Goal: Task Accomplishment & Management: Manage account settings

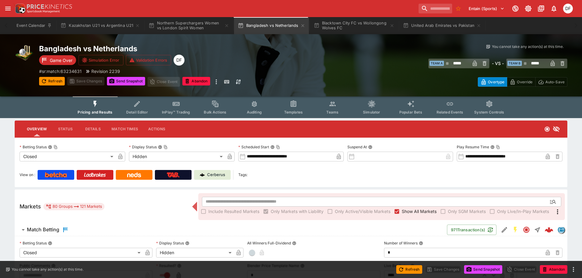
click at [434, 11] on input "search" at bounding box center [436, 9] width 34 height 10
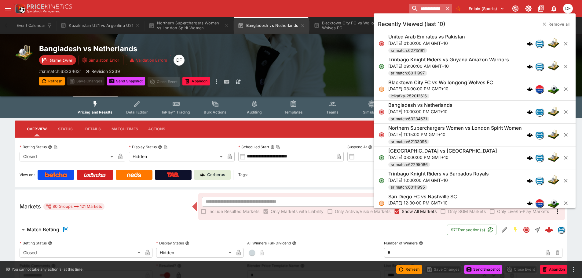
click at [425, 8] on input "**********" at bounding box center [426, 9] width 34 height 10
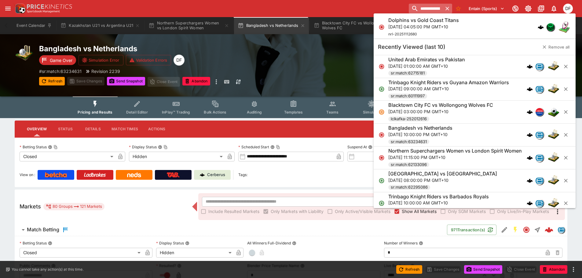
click at [425, 8] on input "**********" at bounding box center [426, 9] width 34 height 10
type input "**********"
click at [420, 20] on h6 "Dolphins vs Gold Coast Titans" at bounding box center [423, 20] width 71 height 6
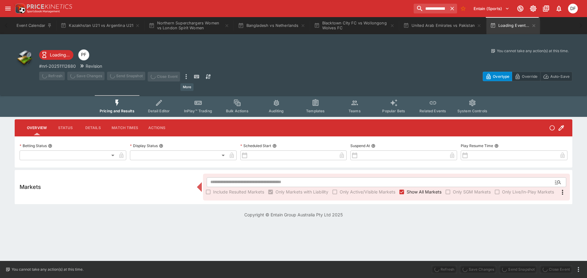
click at [188, 75] on icon "more" at bounding box center [185, 76] width 7 height 7
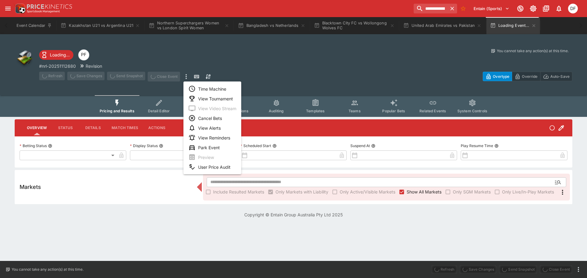
click at [205, 90] on div "Time Machine View Tournament View Video Stream Cancel Bets View Alerts View Rem…" at bounding box center [293, 139] width 587 height 278
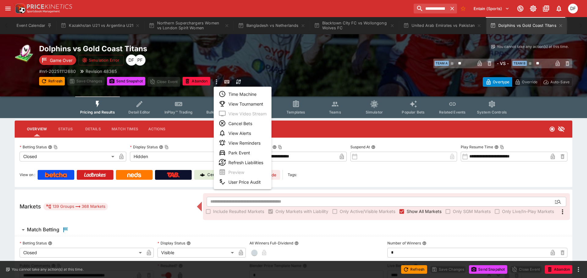
type input "**********"
type input "******"
type input "**********"
click at [236, 94] on li "Time Machine" at bounding box center [243, 94] width 58 height 10
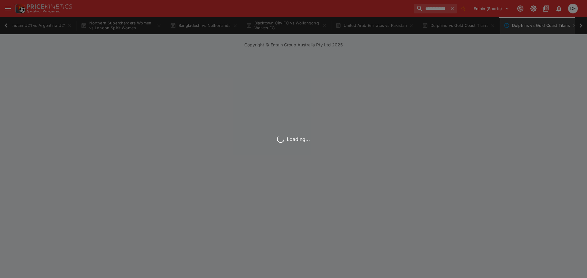
scroll to position [0, 71]
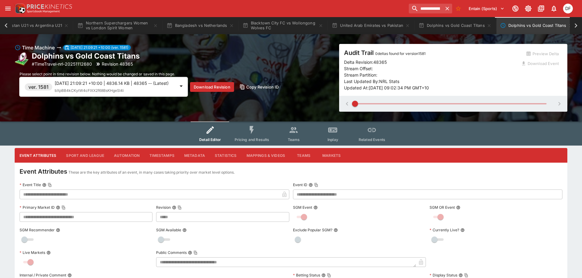
click at [126, 93] on div "2025-08-31 21:09:21 +10:00 | 4836.14 KB | 48365 -- (Latest) bXpBB4kCKytW4cFIXX2…" at bounding box center [115, 87] width 120 height 14
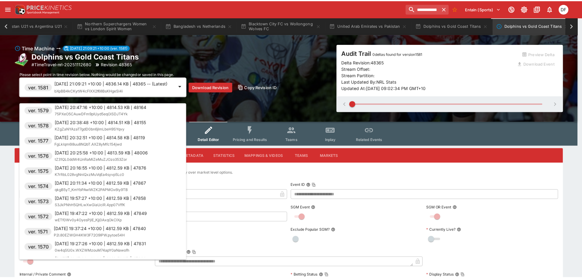
scroll to position [31, 0]
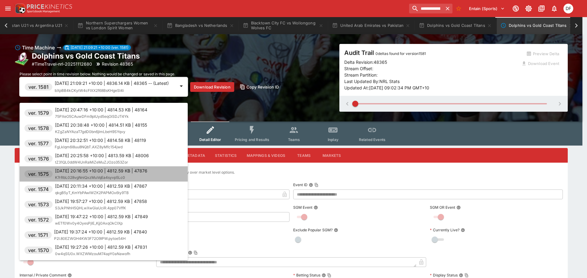
click at [115, 172] on p "2025-08-31 20:16:55 +10:00 | 4812.59 KB | 47876" at bounding box center [101, 171] width 92 height 6
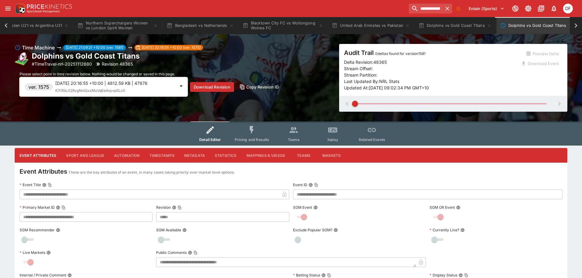
click at [253, 136] on button "Pricing and Results" at bounding box center [252, 134] width 45 height 24
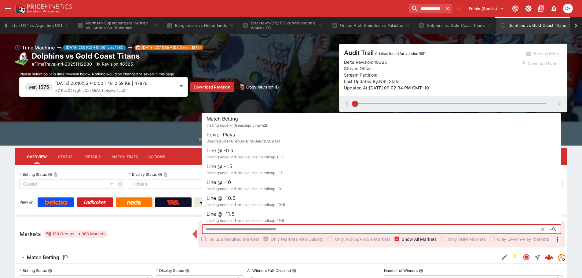
click at [284, 228] on input "text" at bounding box center [371, 230] width 339 height 10
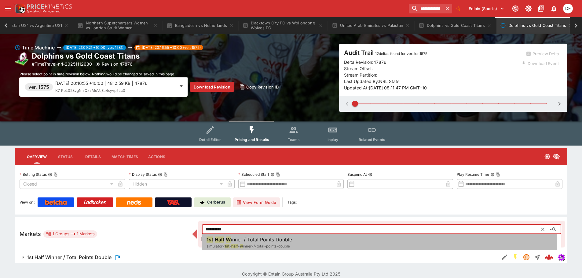
click at [284, 240] on span "inner / Total Points Double" at bounding box center [261, 240] width 61 height 6
type input "**********"
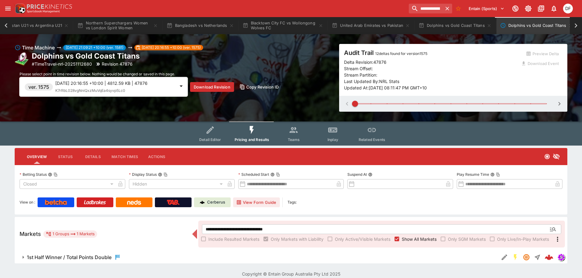
click at [122, 257] on span "1st Half Winner / Total Points Double" at bounding box center [260, 257] width 467 height 7
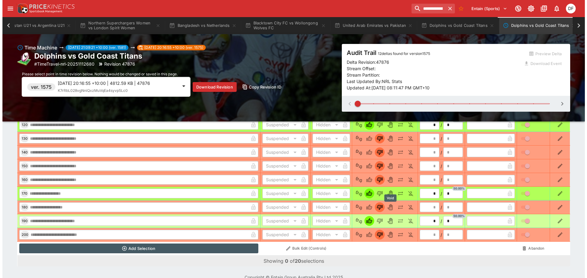
scroll to position [479, 0]
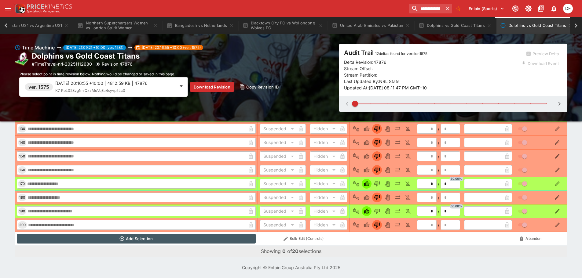
click at [485, 104] on span at bounding box center [451, 103] width 192 height 1
type input "*"
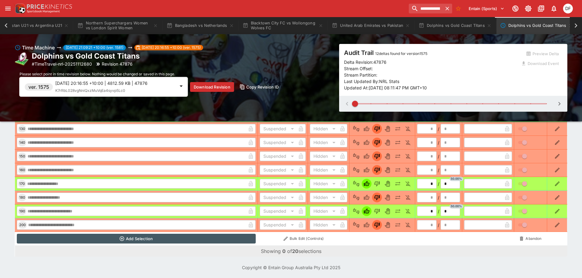
type input "*"
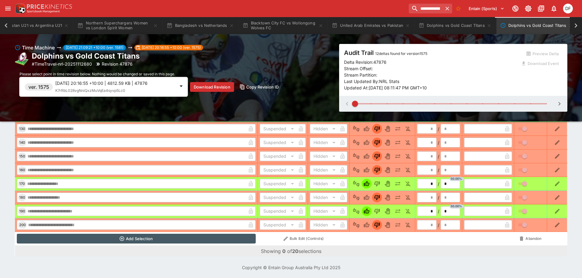
type input "*"
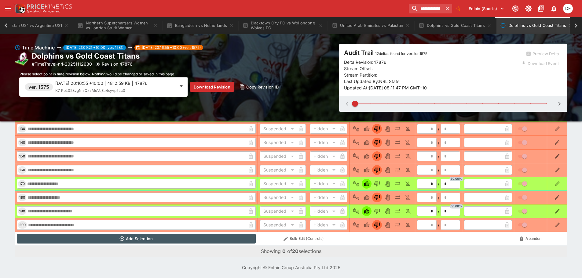
type input "*"
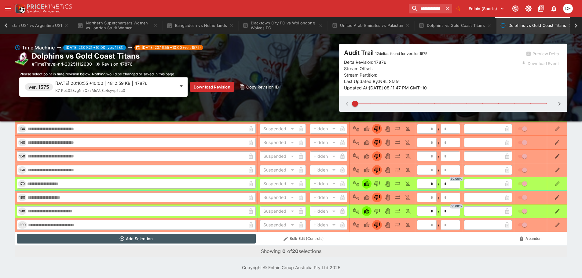
type input "*"
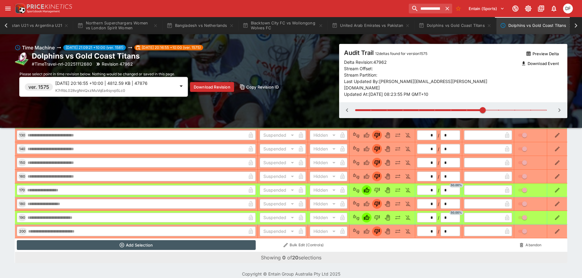
click at [514, 106] on span at bounding box center [451, 110] width 192 height 9
click at [533, 106] on span at bounding box center [451, 110] width 192 height 9
type input "**"
type input "*"
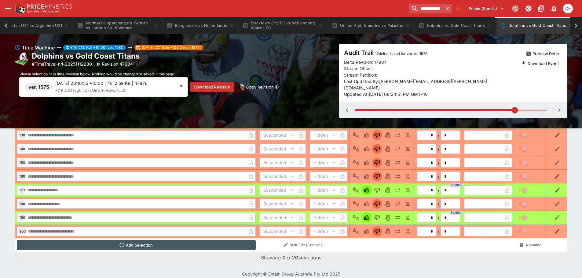
type input "*"
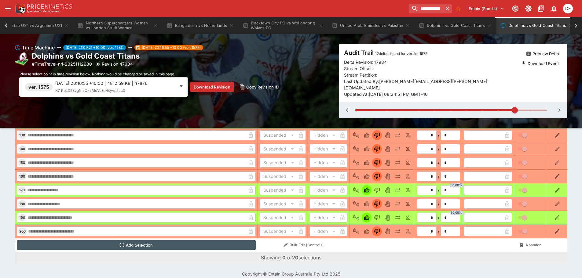
type input "*"
click at [540, 106] on span at bounding box center [451, 110] width 192 height 9
type input "**"
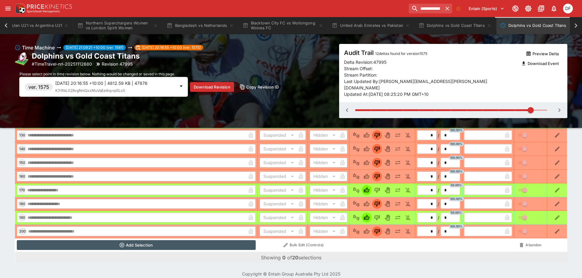
type input "*"
click at [349, 107] on icon "button" at bounding box center [346, 110] width 7 height 7
type input "**"
click at [349, 107] on icon "button" at bounding box center [346, 110] width 7 height 7
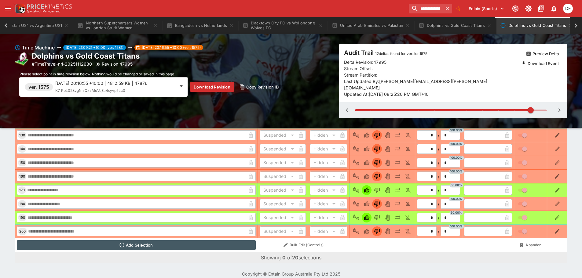
type input "**"
type input "*"
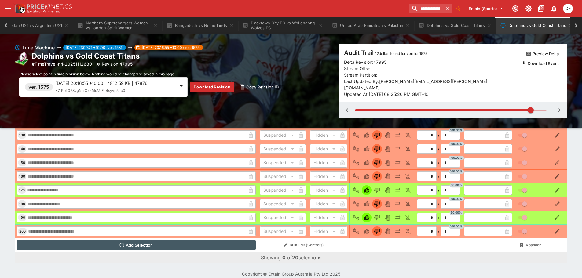
type input "*"
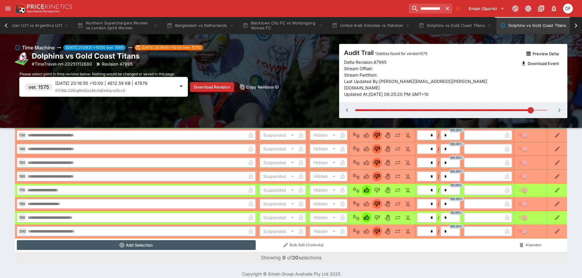
type input "*"
click at [349, 107] on icon "button" at bounding box center [346, 110] width 7 height 7
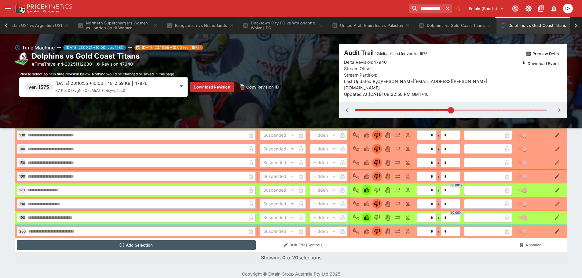
click at [349, 107] on icon "button" at bounding box center [346, 110] width 7 height 7
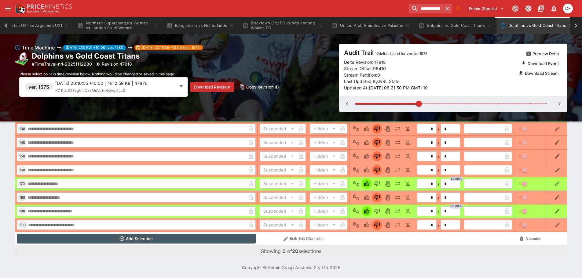
click at [349, 103] on icon "button" at bounding box center [346, 103] width 7 height 7
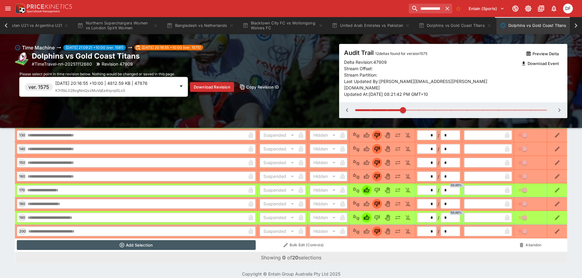
click at [349, 107] on icon "button" at bounding box center [346, 110] width 7 height 7
type input "*"
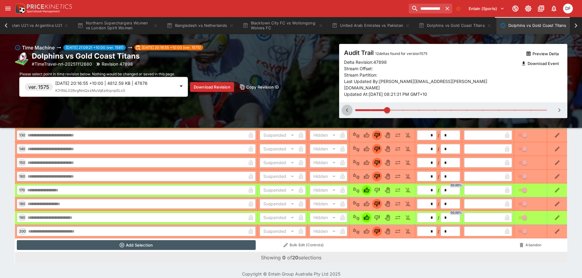
type input "*"
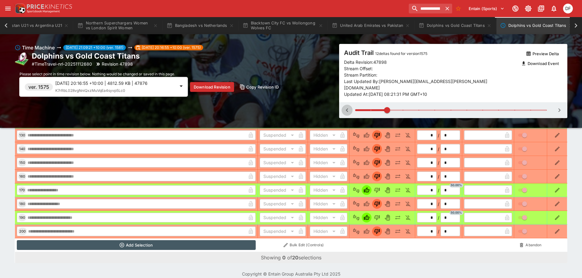
type input "*"
click at [349, 107] on icon "button" at bounding box center [346, 110] width 7 height 7
type input "*"
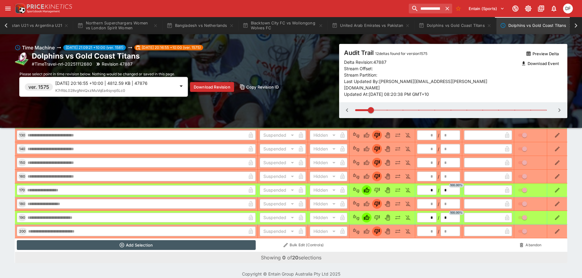
type input "*"
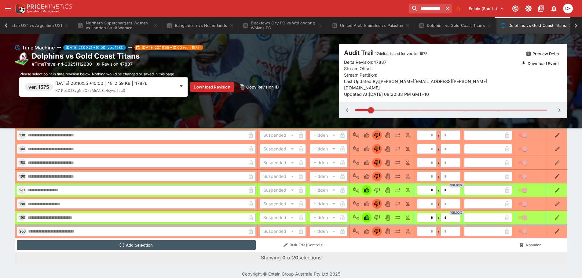
type input "*"
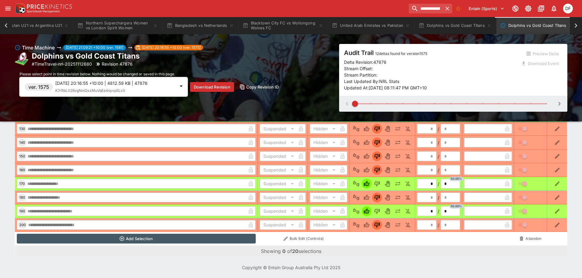
click at [349, 103] on div at bounding box center [453, 104] width 228 height 16
click at [352, 103] on span at bounding box center [355, 104] width 6 height 6
click at [417, 101] on span at bounding box center [451, 103] width 192 height 9
type input "*"
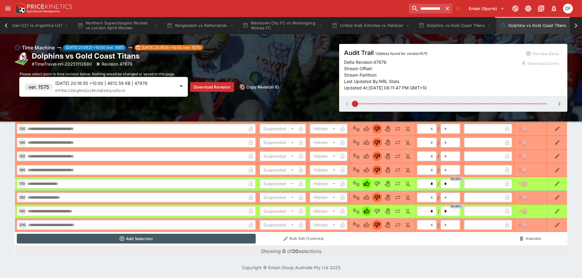
type input "*"
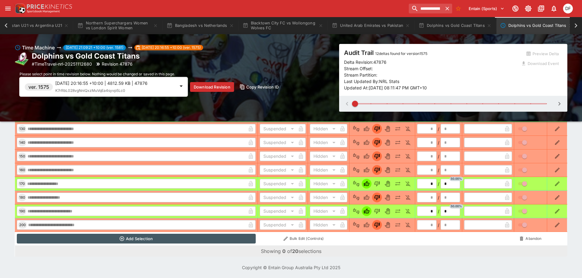
type input "*"
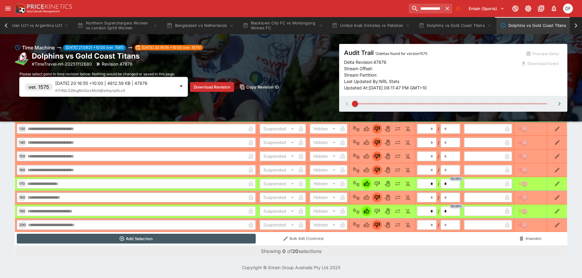
type input "*"
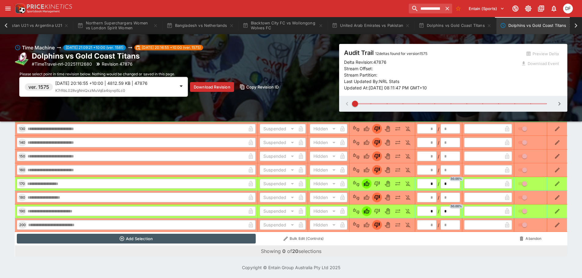
type input "*"
click at [471, 98] on div at bounding box center [453, 104] width 228 height 16
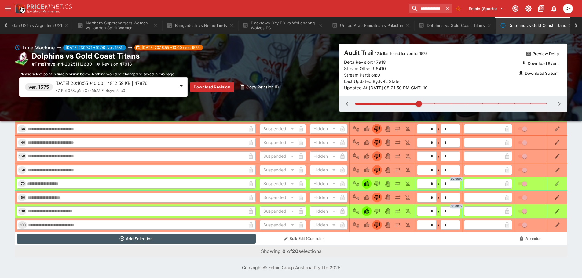
click at [131, 86] on p "2025-08-31 20:16:55 +10:00 | 4812.59 KB | 47876" at bounding box center [115, 83] width 120 height 6
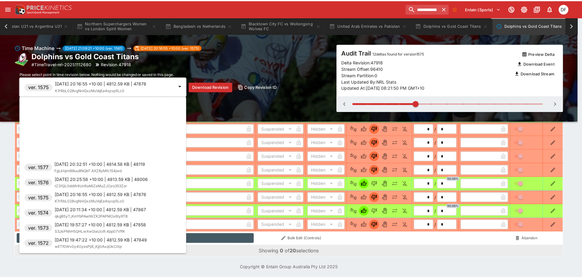
scroll to position [92, 0]
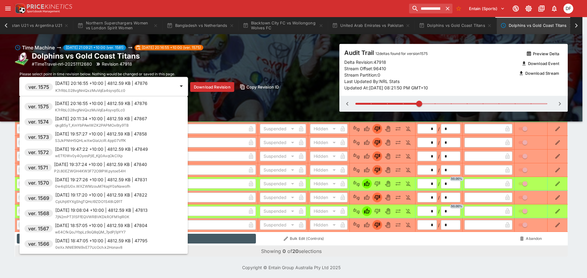
click at [121, 123] on span "qkgB5yT_KmYbPAwlWZK2PAPMOx6ty9TB" at bounding box center [92, 125] width 74 height 5
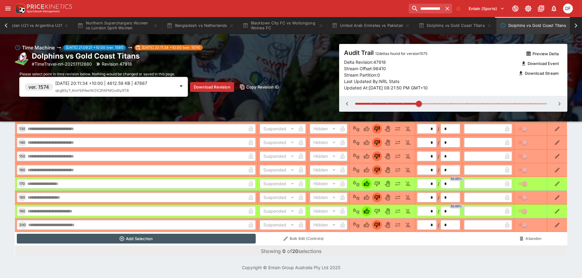
click at [440, 103] on span at bounding box center [451, 103] width 192 height 1
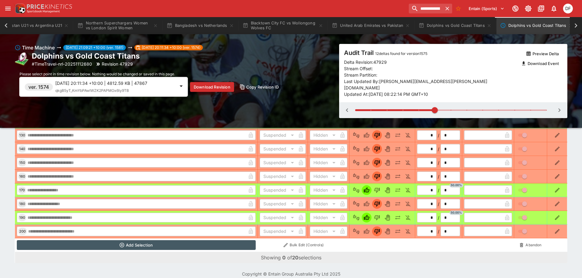
click at [406, 106] on span at bounding box center [451, 110] width 192 height 9
click at [388, 109] on span at bounding box center [379, 110] width 49 height 2
click at [373, 102] on div "Time Machine 2025-08-31 21:09:21 +10:00 (ver. 1581) 2025-08-31 20:11:34 +10:00 …" at bounding box center [291, 81] width 582 height 94
click at [354, 104] on div "Time Machine 2025-08-31 21:09:21 +10:00 (ver. 1581) 2025-08-31 20:11:34 +10:00 …" at bounding box center [291, 81] width 582 height 94
click at [362, 102] on div "Time Machine 2025-08-31 21:09:21 +10:00 (ver. 1581) 2025-08-31 20:11:34 +10:00 …" at bounding box center [291, 81] width 582 height 94
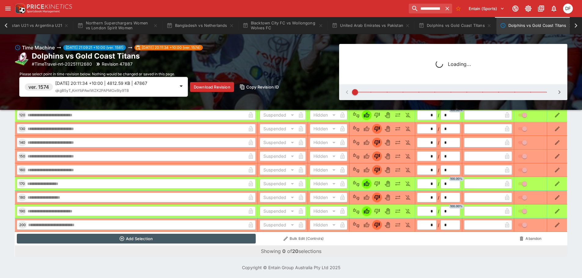
type input "*"
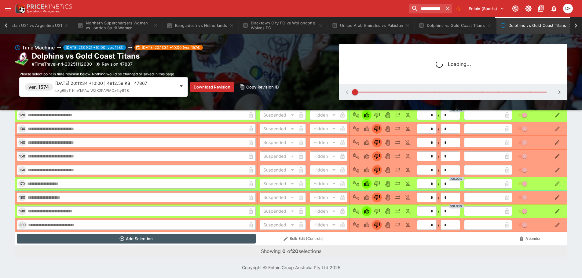
type input "*"
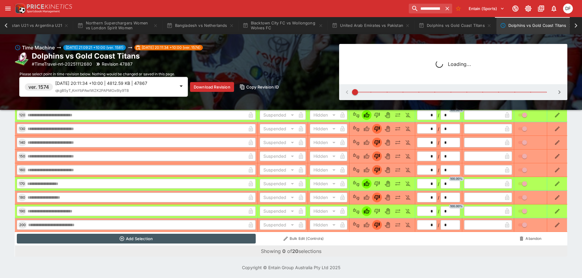
type input "*"
click at [421, 102] on div "Time Machine 2025-08-31 21:09:21 +10:00 (ver. 1581) 2025-08-31 20:11:34 +10:00 …" at bounding box center [291, 72] width 582 height 76
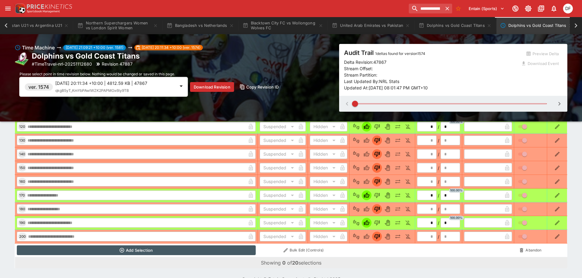
scroll to position [479, 0]
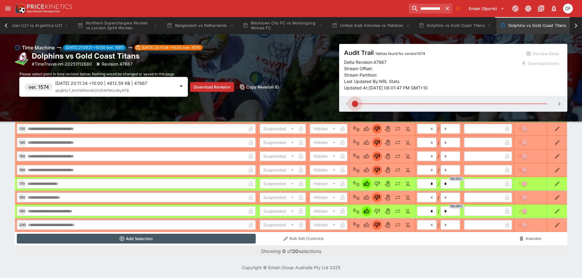
click at [436, 102] on span at bounding box center [451, 103] width 192 height 9
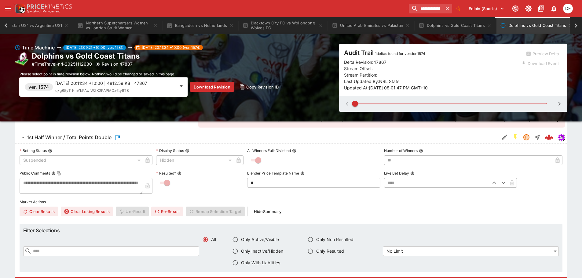
scroll to position [112, 0]
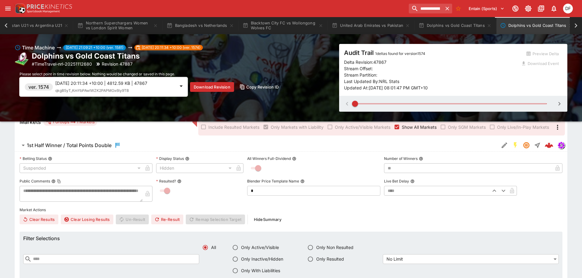
click at [452, 102] on span at bounding box center [451, 103] width 192 height 9
type input "*"
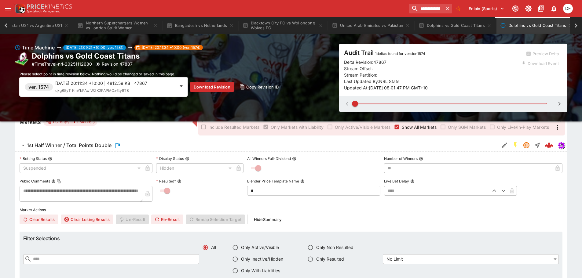
type input "*"
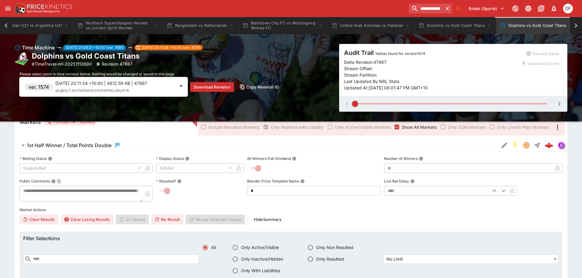
type input "*"
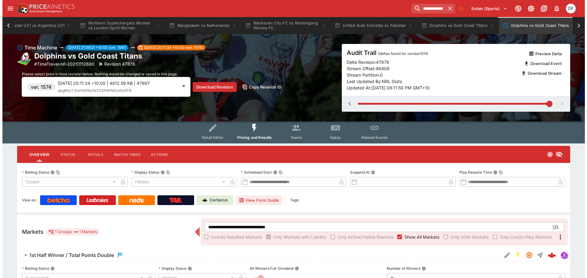
scroll to position [0, 0]
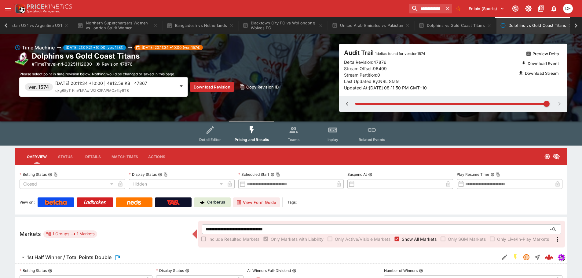
click at [137, 86] on p "2025-08-31 20:11:34 +10:00 | 4812.59 KB | 47867" at bounding box center [115, 83] width 120 height 6
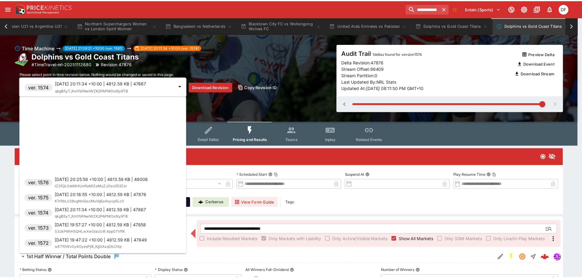
scroll to position [107, 0]
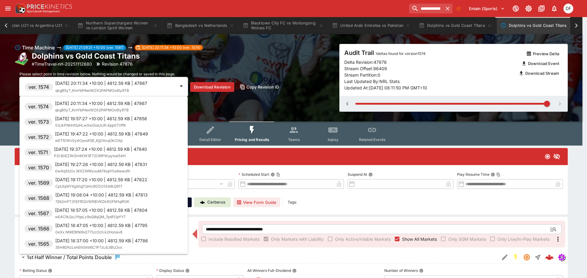
click at [443, 22] on div at bounding box center [293, 139] width 587 height 278
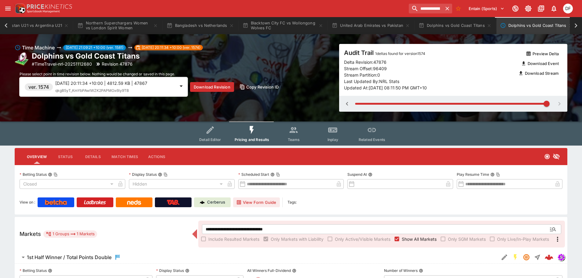
click at [444, 25] on button "Dolphins vs Gold Coast Titans" at bounding box center [455, 25] width 80 height 17
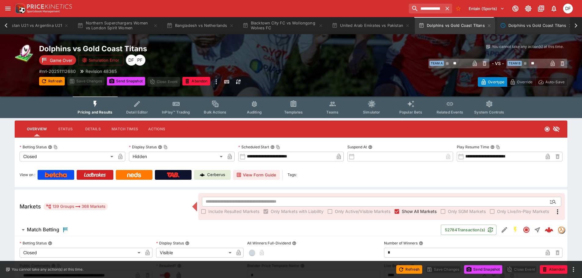
click at [523, 26] on button "Dolphins vs Gold Coast Titans" at bounding box center [536, 25] width 80 height 17
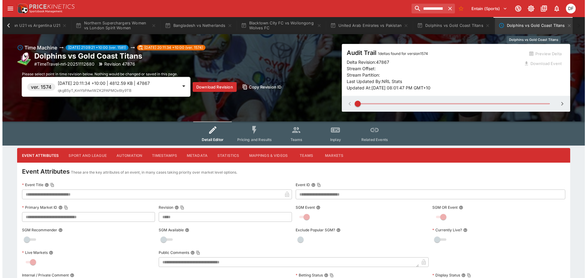
scroll to position [0, 76]
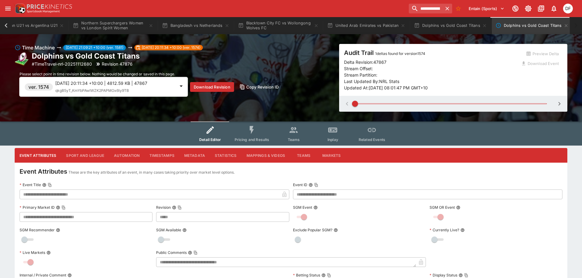
click at [125, 85] on p "2025-08-31 20:11:34 +10:00 | 4812.59 KB | 47867" at bounding box center [115, 83] width 120 height 6
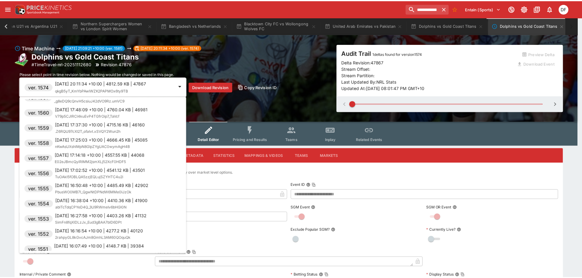
scroll to position [306, 0]
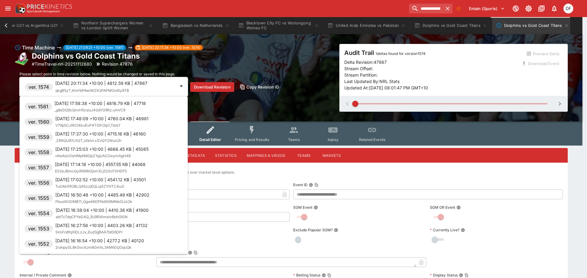
click at [106, 109] on span "_g8eDQ9cQnvH5csiuJ42dVO9Rz.umVC9" at bounding box center [89, 110] width 71 height 5
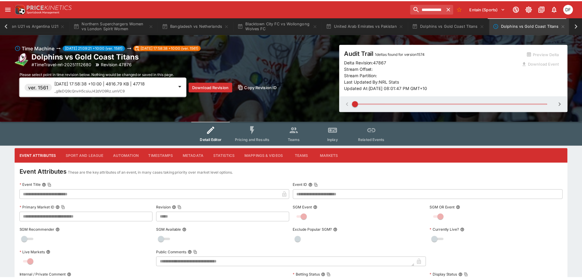
scroll to position [0, 72]
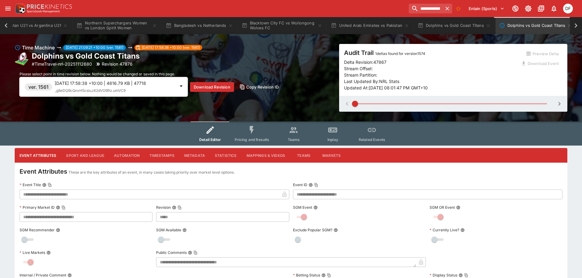
click at [254, 63] on div "Dolphins vs Gold Coast Titans # TimeTravel-nrl-20251112680 Revision 47876" at bounding box center [175, 59] width 321 height 16
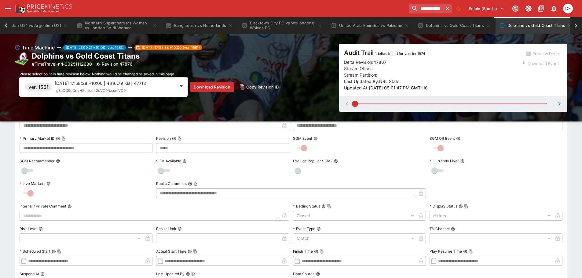
scroll to position [0, 0]
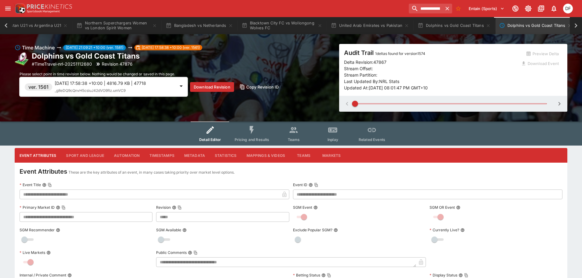
click at [246, 142] on button "Pricing and Results" at bounding box center [252, 134] width 45 height 24
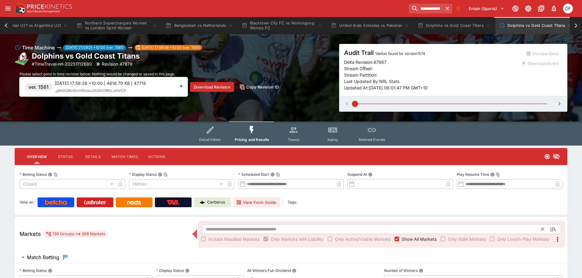
click at [261, 229] on div "​ Include Resulted Markets Only Markets with Liability Only Active/Visible Mark…" at bounding box center [381, 234] width 367 height 27
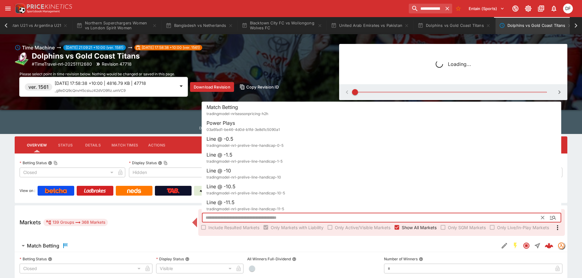
type input "****"
type input "*******"
type input "****"
type input "*******"
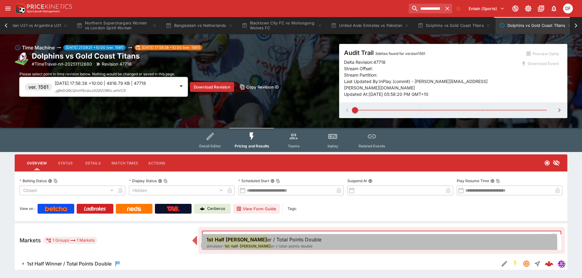
click at [271, 246] on span "er-/-total-points-double" at bounding box center [292, 246] width 42 height 5
type input "**********"
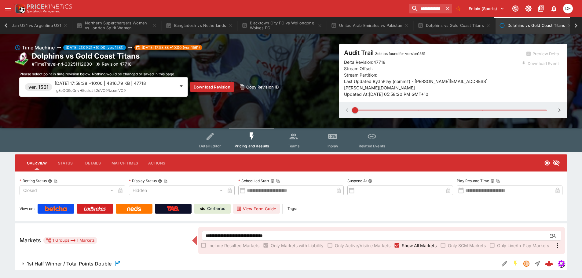
click at [102, 261] on h6 "1st Half Winner / Total Points Double" at bounding box center [69, 264] width 85 height 6
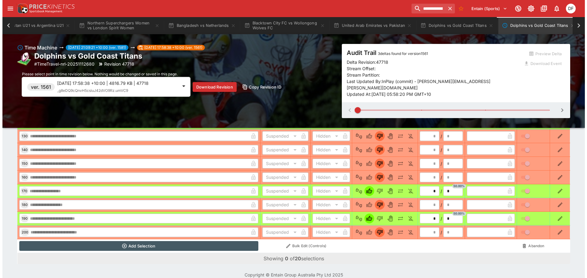
scroll to position [479, 0]
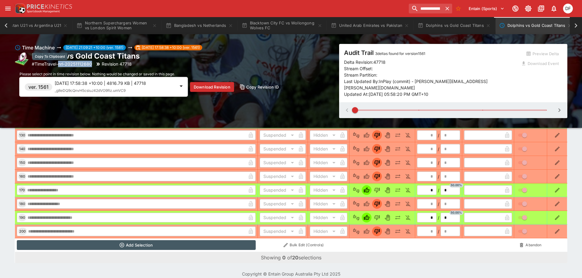
drag, startPoint x: 94, startPoint y: 63, endPoint x: 60, endPoint y: 65, distance: 34.3
click at [60, 65] on div "# TimeTravel-nrl-20251112680 Revision 47718" at bounding box center [86, 64] width 108 height 6
copy p "nrl-20251112680"
click at [162, 91] on div "2025-08-31 17:58:38 +10:00 | 4816.79 KB | 47718 _g8eDQ9cQnvH5csiuJ42dVO9Rz.umVC9" at bounding box center [115, 87] width 120 height 14
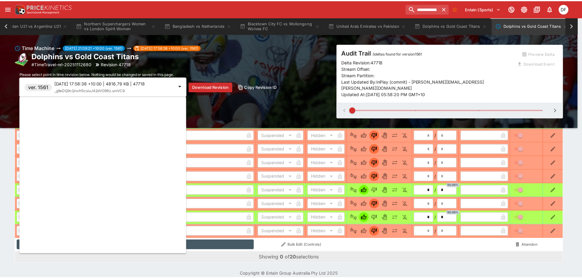
scroll to position [306, 0]
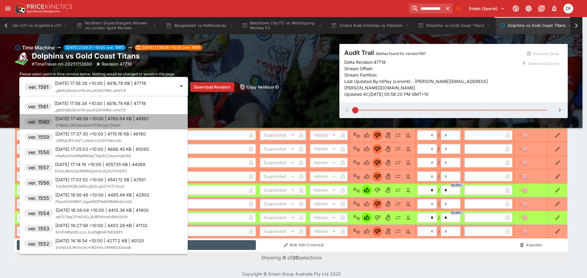
click at [144, 124] on div "2025-08-31 17:48:09 +10:00 | 4760.04 KB | 46981 V79p5CJlRCl4kuEvP4TGfrOip7_TaVcf" at bounding box center [101, 121] width 93 height 13
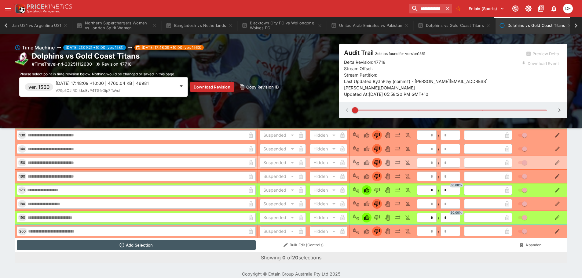
scroll to position [462, 0]
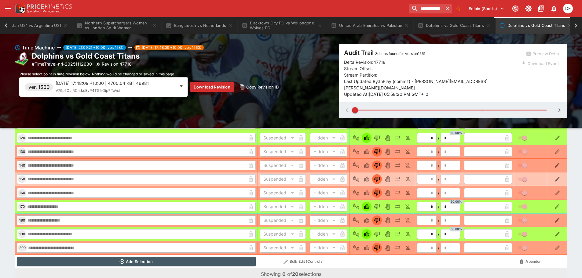
type input "**********"
type input "*******"
type input "****"
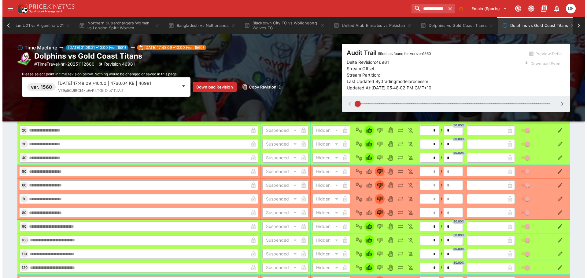
scroll to position [295, 0]
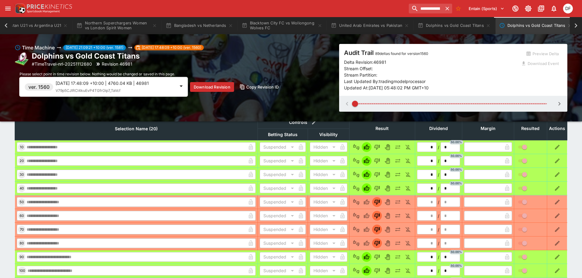
click at [131, 93] on div "2025-08-31 17:48:09 +10:00 | 4760.04 KB | 46981 V79p5CJlRCl4kuEvP4TGfrOip7_TaVcf" at bounding box center [115, 87] width 119 height 14
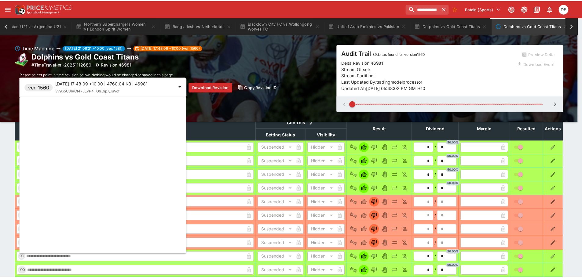
scroll to position [321, 0]
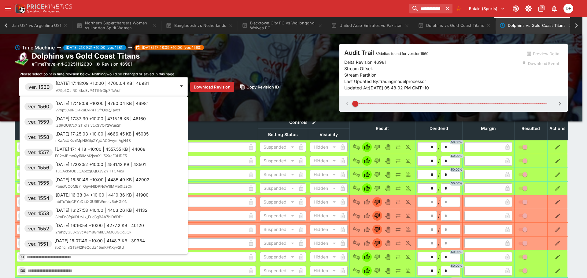
click at [123, 125] on div "2025-08-31 17:37:30 +10:00 | 4715.16 KB | 46160 .Z6RQU97cXI2T_ofaIvt.xSVQY2Wun2h" at bounding box center [100, 121] width 90 height 13
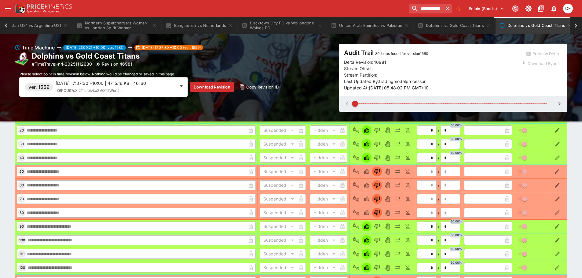
scroll to position [386, 0]
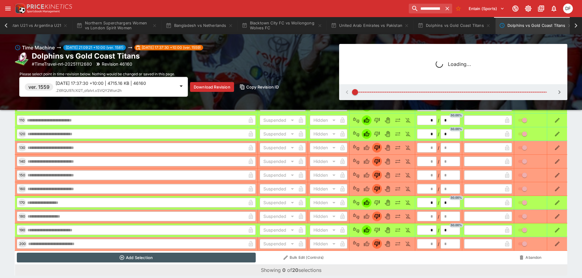
type input "**********"
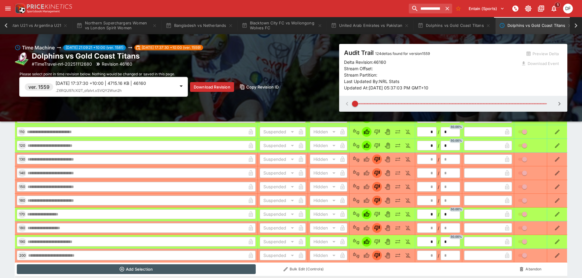
scroll to position [448, 0]
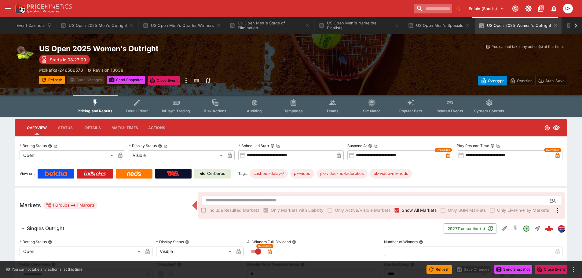
click at [414, 9] on input "search" at bounding box center [433, 9] width 38 height 10
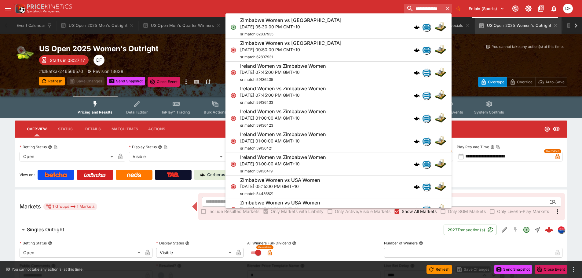
type input "**********"
click at [299, 26] on p "[DATE] 05:30:00 PM GMT+10" at bounding box center [290, 27] width 101 height 6
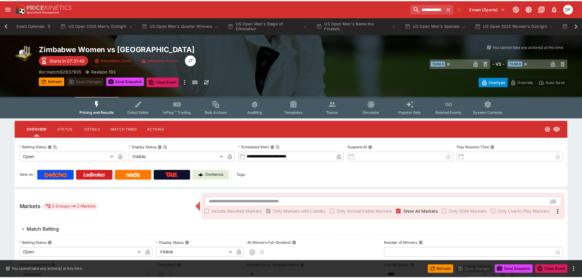
type input "**********"
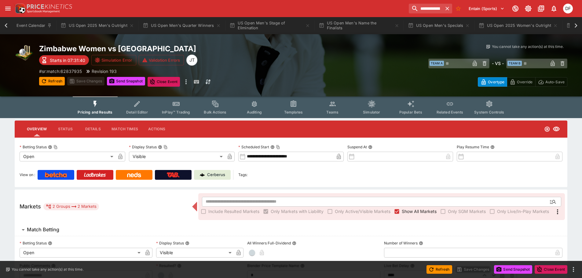
type input "*******"
type input "**********"
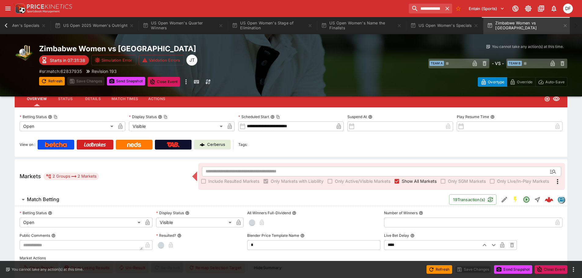
scroll to position [31, 0]
click at [66, 198] on span "Match Betting" at bounding box center [235, 199] width 417 height 6
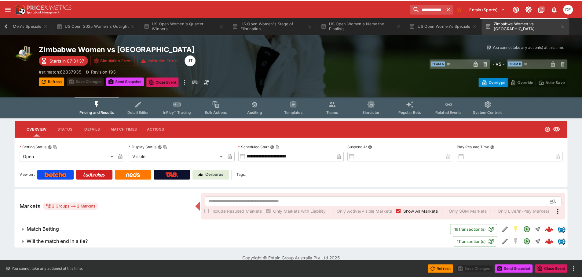
scroll to position [0, 420]
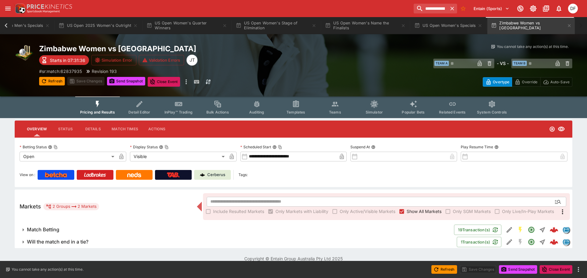
click at [84, 241] on h6 "Will the match end in a tie?" at bounding box center [57, 242] width 61 height 6
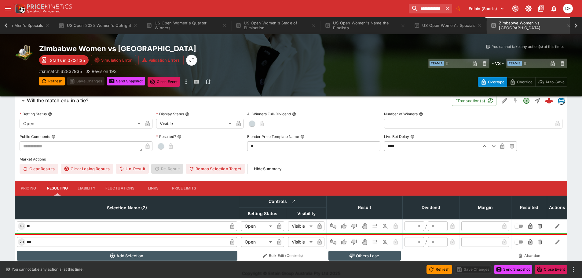
scroll to position [152, 0]
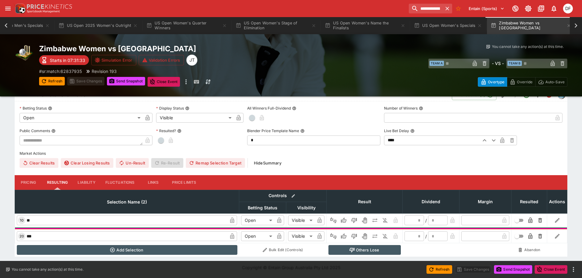
click at [36, 179] on button "Pricing" at bounding box center [28, 182] width 27 height 15
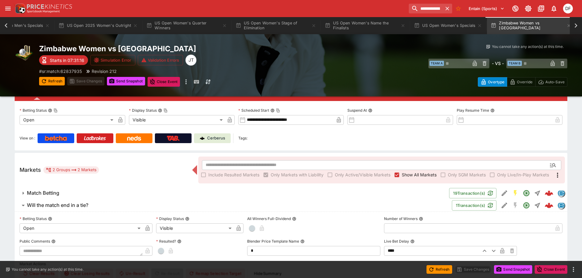
scroll to position [0, 0]
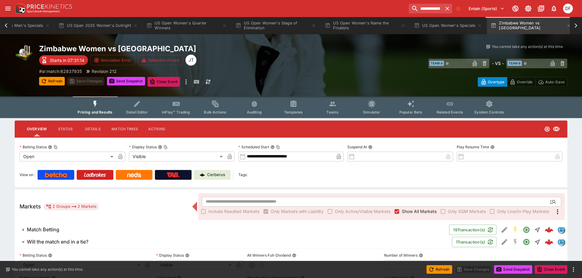
click at [297, 114] on span "Templates" at bounding box center [293, 112] width 19 height 5
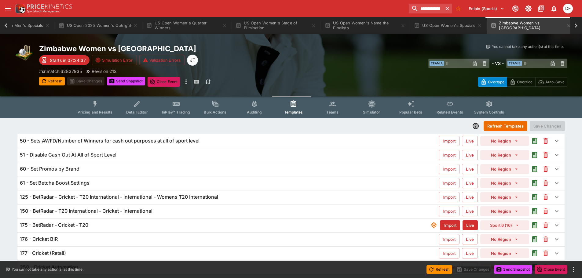
click at [99, 107] on icon "Event type filters" at bounding box center [95, 104] width 8 height 8
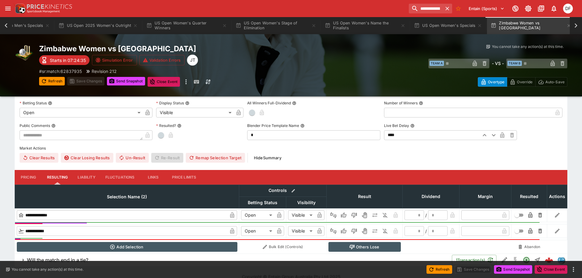
scroll to position [149, 0]
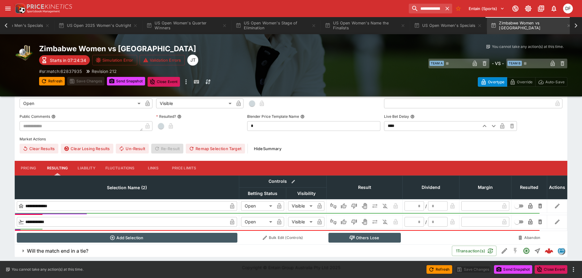
click at [73, 249] on h6 "Will the match end in a tie?" at bounding box center [57, 251] width 61 height 6
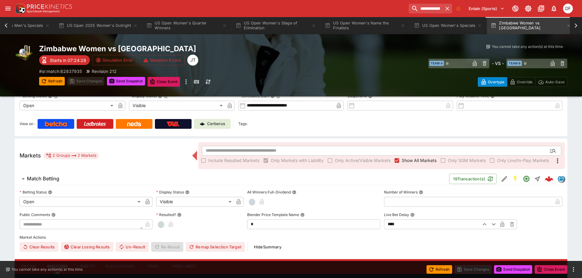
scroll to position [0, 0]
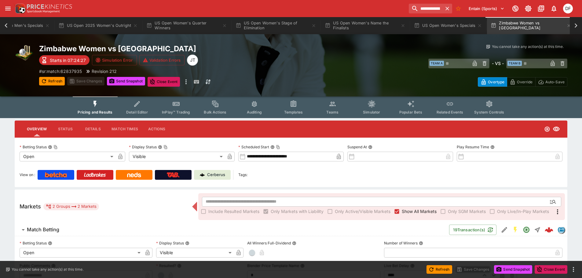
click at [307, 112] on button "Templates" at bounding box center [293, 108] width 39 height 22
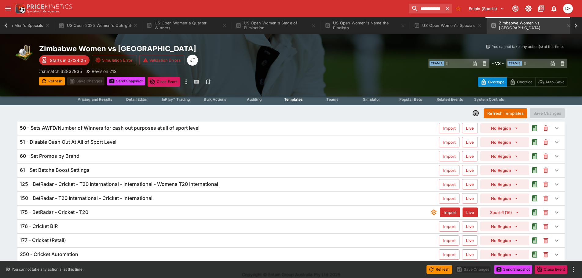
scroll to position [20, 0]
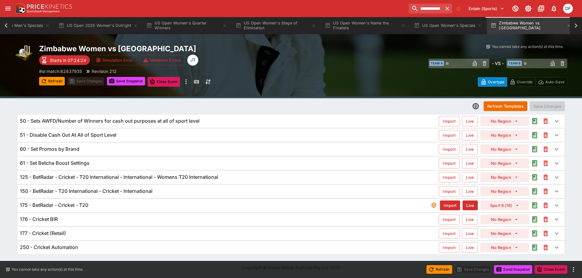
click at [93, 206] on div "175 - BetRadar - Cricket - T20" at bounding box center [225, 205] width 410 height 6
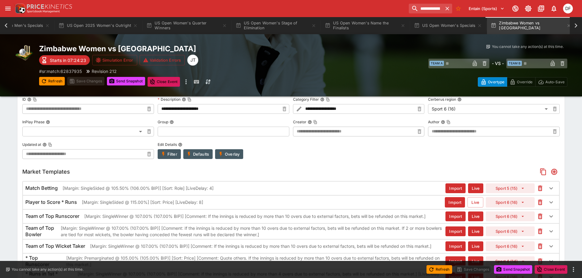
type input "**********"
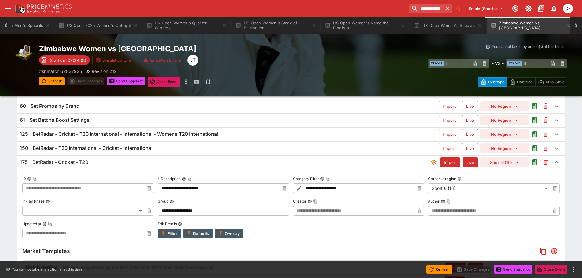
scroll to position [0, 0]
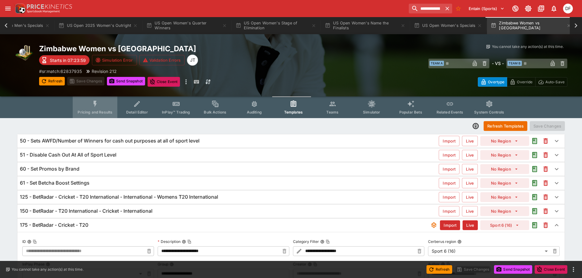
click at [108, 112] on span "Pricing and Results" at bounding box center [95, 112] width 35 height 5
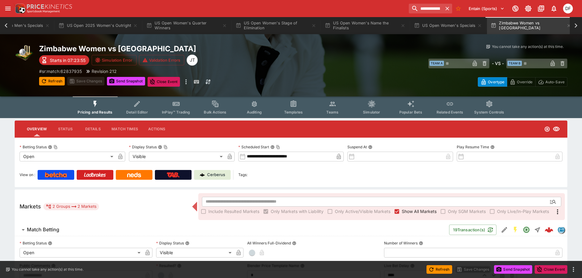
click at [64, 230] on span "Match Betting" at bounding box center [235, 230] width 417 height 6
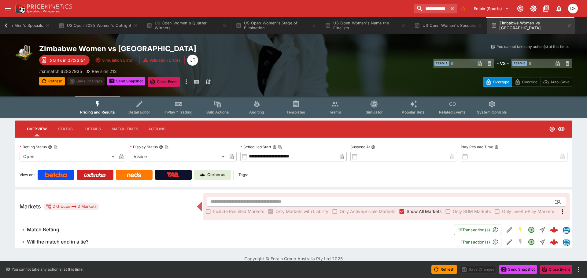
click at [101, 243] on span "Will the match end in a tie?" at bounding box center [239, 242] width 425 height 6
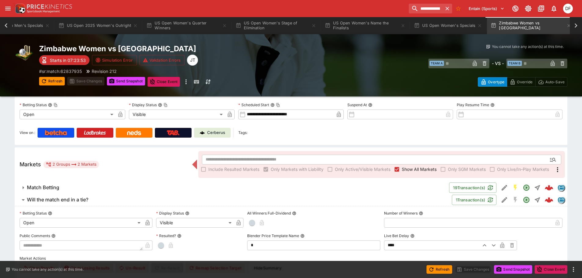
scroll to position [92, 0]
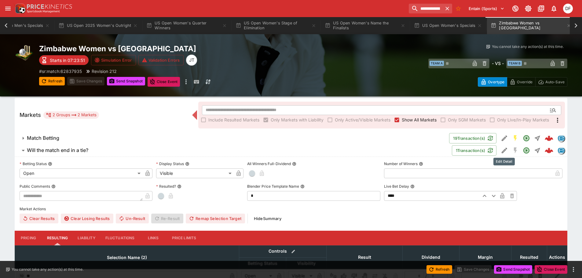
click at [506, 150] on icon "Edit Detail" at bounding box center [504, 150] width 7 height 7
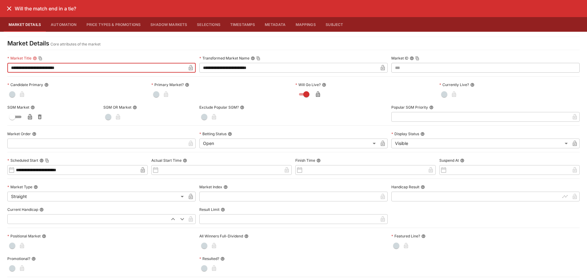
drag, startPoint x: 72, startPoint y: 68, endPoint x: 3, endPoint y: 65, distance: 69.1
click at [3, 65] on div "**********" at bounding box center [293, 272] width 587 height 481
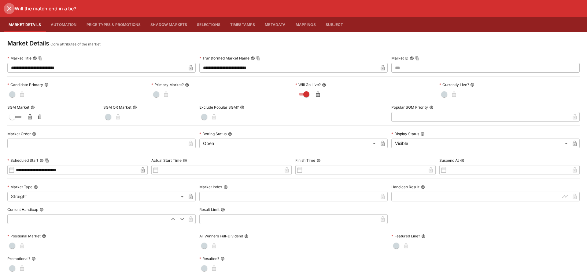
click at [10, 6] on icon "close" at bounding box center [8, 8] width 7 height 7
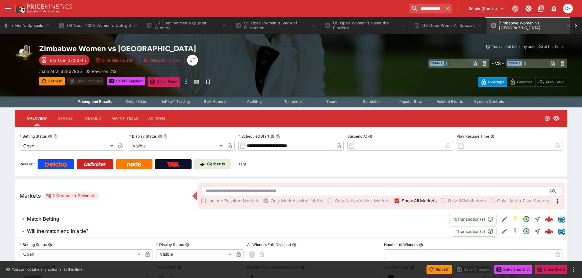
scroll to position [0, 0]
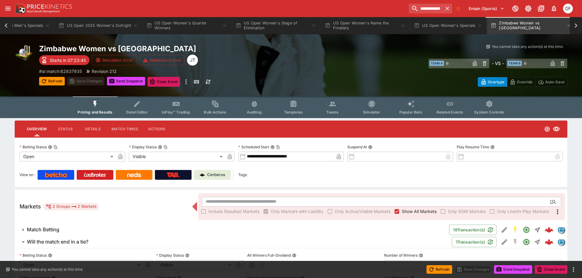
click at [298, 115] on button "Templates" at bounding box center [293, 108] width 39 height 22
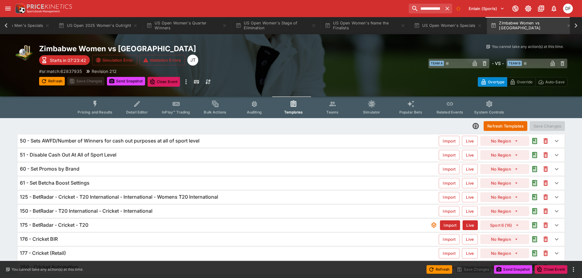
click at [130, 211] on h6 "150 - BetRadar - T20 International - Cricket - International" at bounding box center [86, 211] width 133 height 6
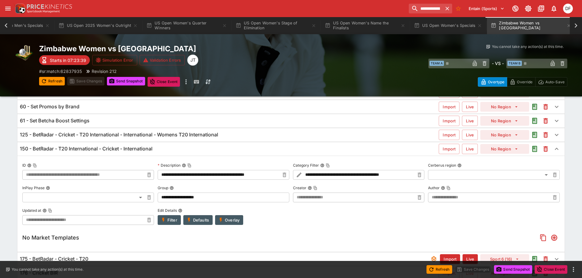
scroll to position [116, 0]
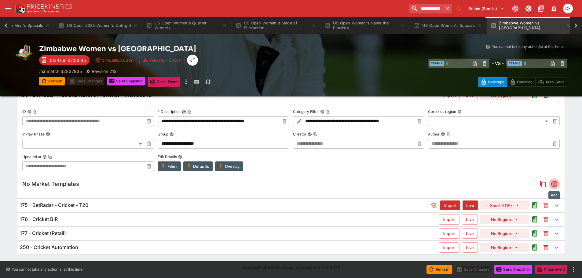
click at [555, 183] on icon "Add" at bounding box center [554, 184] width 5 height 5
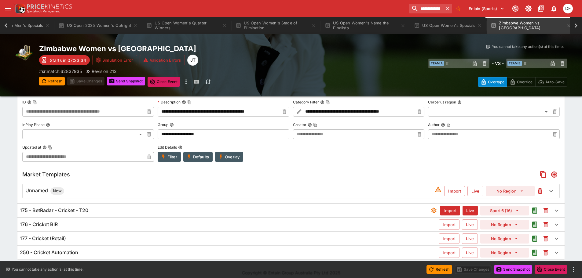
scroll to position [131, 0]
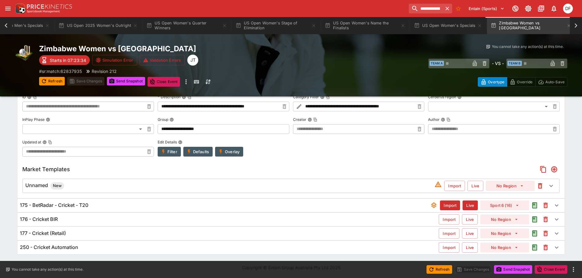
click at [94, 188] on div "Unnamed New" at bounding box center [229, 185] width 409 height 7
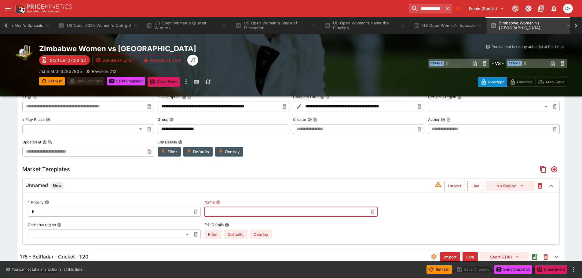
paste input "**********"
type input "**********"
click at [460, 186] on button "Import" at bounding box center [454, 186] width 21 height 10
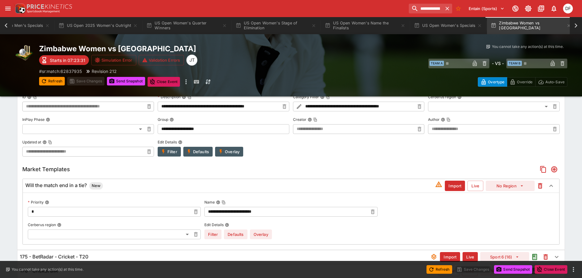
click at [460, 186] on button "Import" at bounding box center [455, 186] width 20 height 10
click at [469, 186] on button "Live" at bounding box center [475, 186] width 16 height 10
click at [469, 186] on button "Live" at bounding box center [475, 186] width 15 height 10
click at [105, 233] on body "**********" at bounding box center [291, 99] width 582 height 461
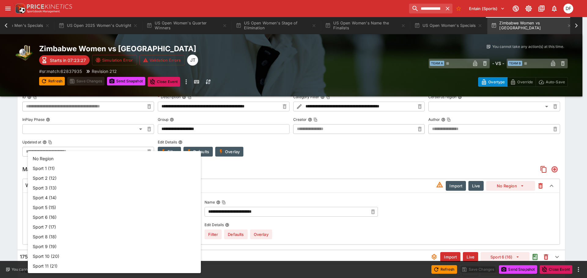
click at [77, 220] on li "Sport 6 (16)" at bounding box center [114, 217] width 173 height 10
type input "**"
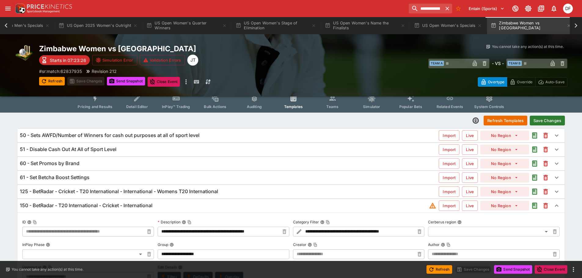
scroll to position [0, 0]
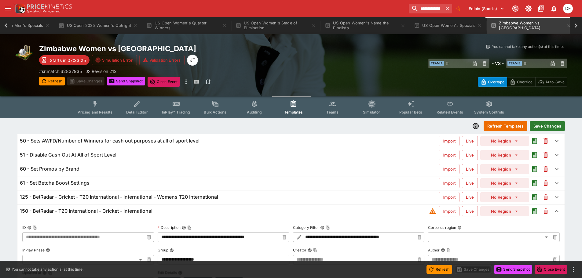
click at [539, 124] on button "Save Changes" at bounding box center [547, 126] width 35 height 10
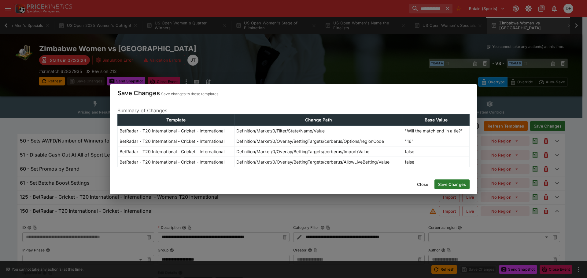
click at [451, 182] on button "Save Changes" at bounding box center [451, 185] width 35 height 10
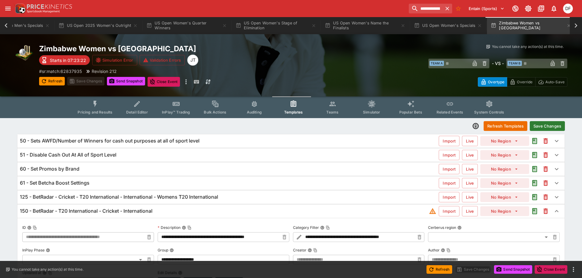
type input "**********"
click at [124, 80] on button "Send Snapshot" at bounding box center [126, 81] width 38 height 9
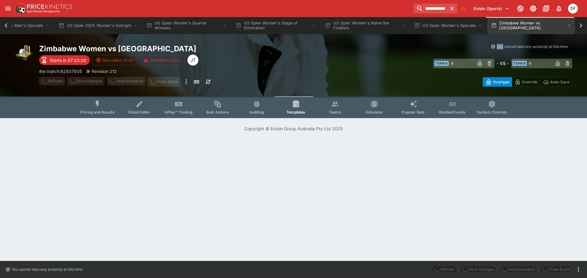
click at [124, 80] on span "Send Snapshot" at bounding box center [126, 82] width 38 height 10
click at [124, 80] on div "Zimbabwe Women vs Sierra Leone Starts in 07:23:20 Simulation Error Validation E…" at bounding box center [293, 76] width 587 height 84
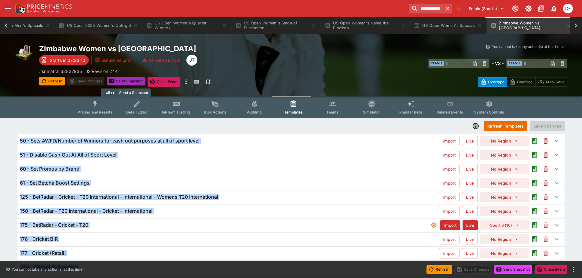
click at [124, 80] on button "Send Snapshot" at bounding box center [126, 81] width 38 height 9
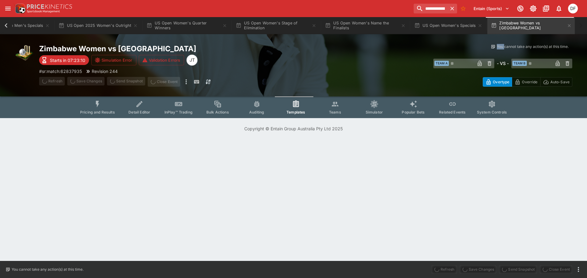
click at [124, 80] on div "Zimbabwe Women vs Sierra Leone Starts in 07:23:10 Simulation Error Validation E…" at bounding box center [293, 76] width 587 height 84
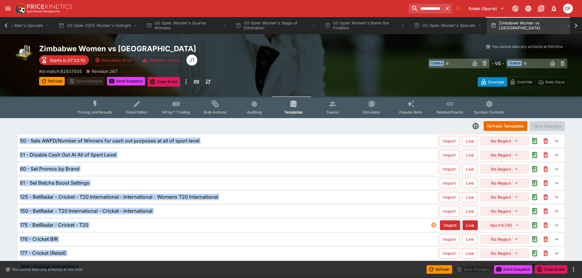
click at [124, 80] on button "Send Snapshot" at bounding box center [126, 81] width 38 height 9
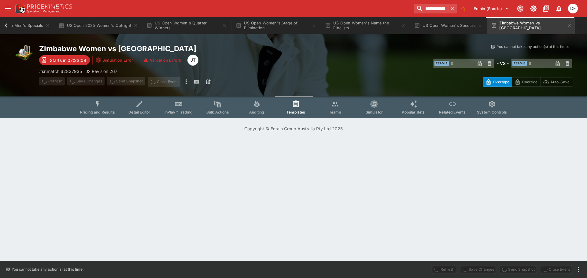
click at [124, 80] on span "Send Snapshot" at bounding box center [126, 82] width 38 height 10
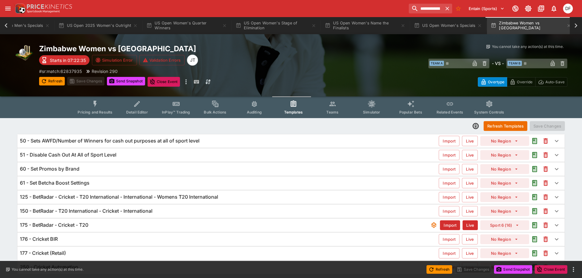
click at [112, 108] on button "Pricing and Results" at bounding box center [95, 108] width 45 height 22
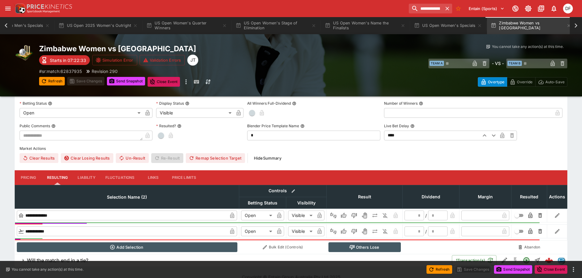
scroll to position [149, 0]
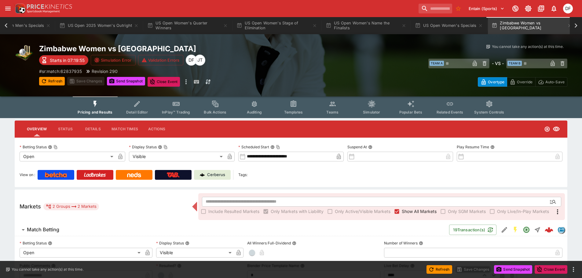
click at [137, 109] on button "Detail Editor" at bounding box center [136, 108] width 39 height 22
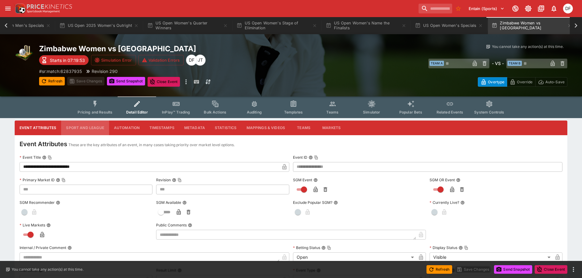
click at [95, 126] on button "Sport and League" at bounding box center [85, 128] width 48 height 15
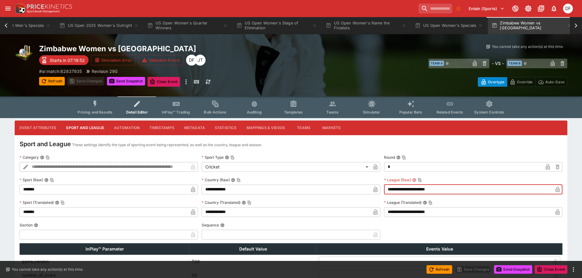
drag, startPoint x: 456, startPoint y: 189, endPoint x: 361, endPoint y: 190, distance: 95.0
click at [357, 191] on div "**********" at bounding box center [291, 218] width 543 height 130
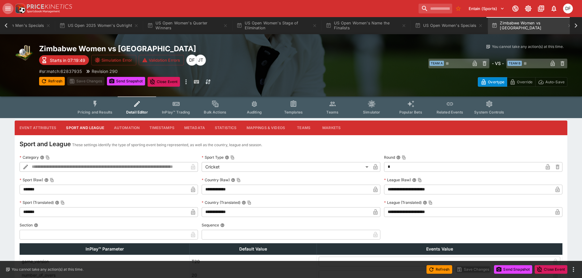
click at [7, 11] on icon "open drawer" at bounding box center [7, 8] width 7 height 7
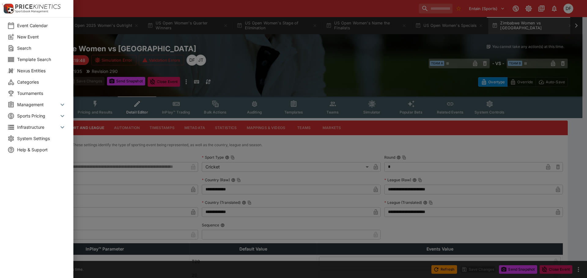
click at [29, 139] on span "System Settings" at bounding box center [41, 138] width 49 height 6
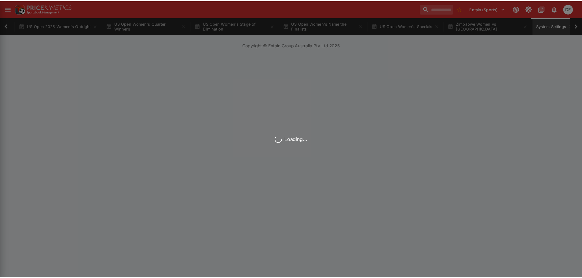
scroll to position [0, 465]
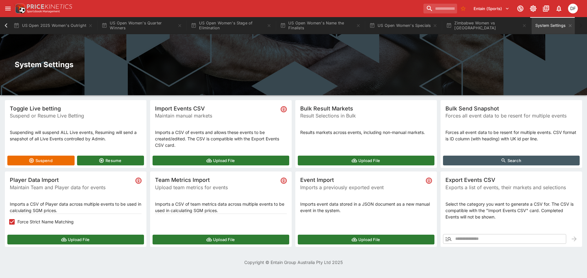
click at [514, 160] on button "Search" at bounding box center [511, 161] width 137 height 10
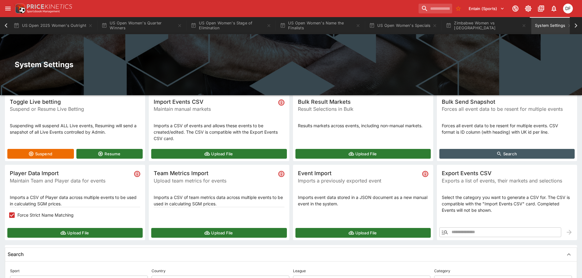
scroll to position [92, 0]
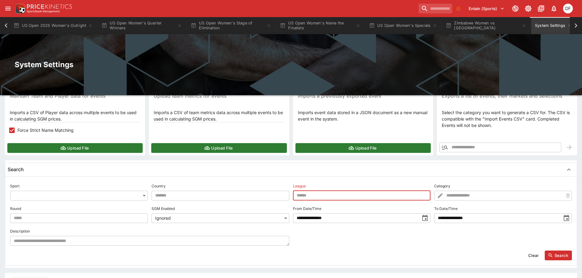
paste input "**********"
type input "**********"
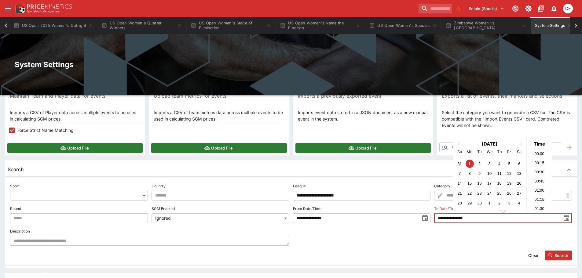
click at [462, 219] on input "**********" at bounding box center [497, 219] width 127 height 10
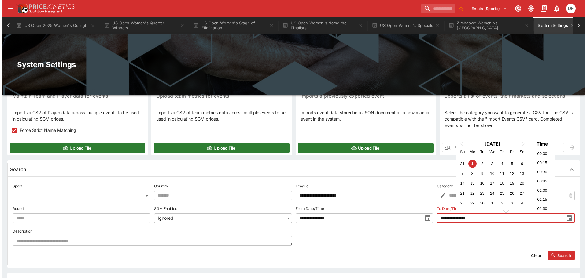
scroll to position [561, 0]
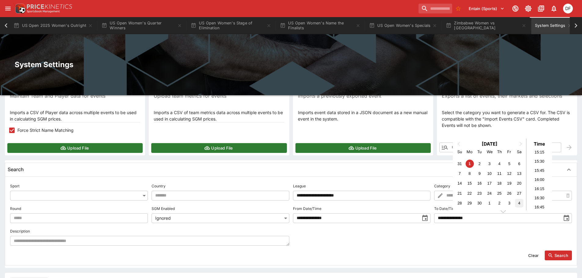
click at [518, 203] on div "4" at bounding box center [519, 203] width 8 height 8
type input "**********"
click at [464, 240] on div "**********" at bounding box center [291, 214] width 562 height 64
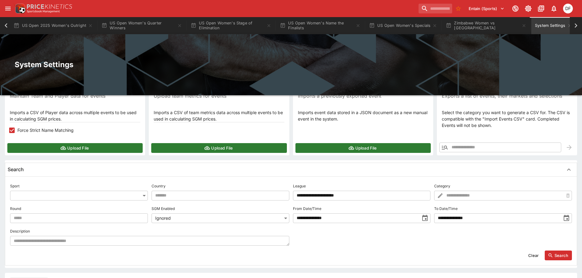
click at [133, 196] on body "Entain (Sports) 0 DF Event Calendar US Open 2025 Men's Outright US Open Men's Q…" at bounding box center [291, 131] width 582 height 447
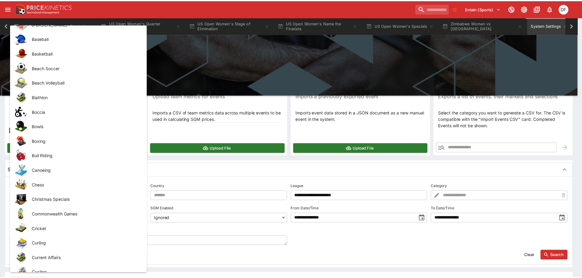
scroll to position [92, 0]
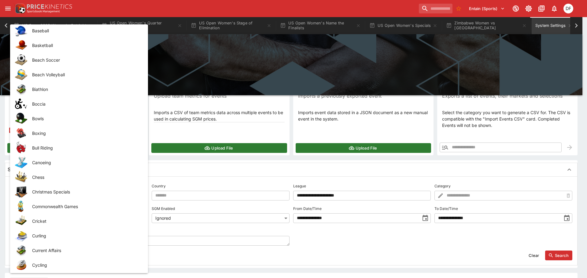
click at [49, 217] on li "Cricket" at bounding box center [79, 221] width 138 height 15
type input "*******"
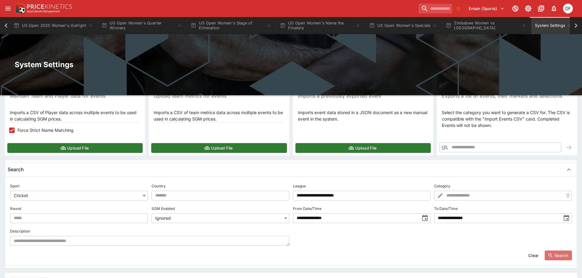
click at [553, 253] on icon "button" at bounding box center [550, 255] width 5 height 5
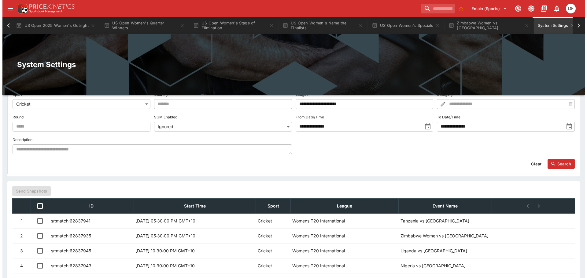
scroll to position [198, 0]
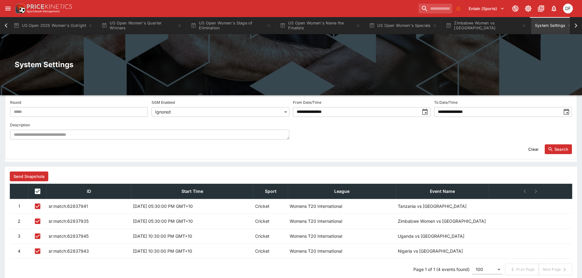
click at [39, 177] on button "Send Snapshots" at bounding box center [29, 177] width 38 height 10
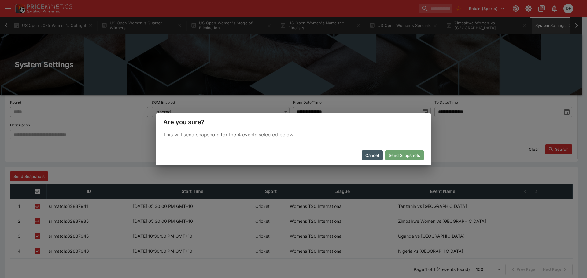
click at [423, 158] on button "Send Snapshots" at bounding box center [404, 156] width 38 height 10
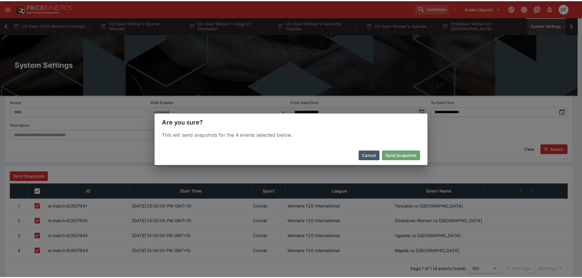
scroll to position [182, 0]
